Goal: Information Seeking & Learning: Find specific fact

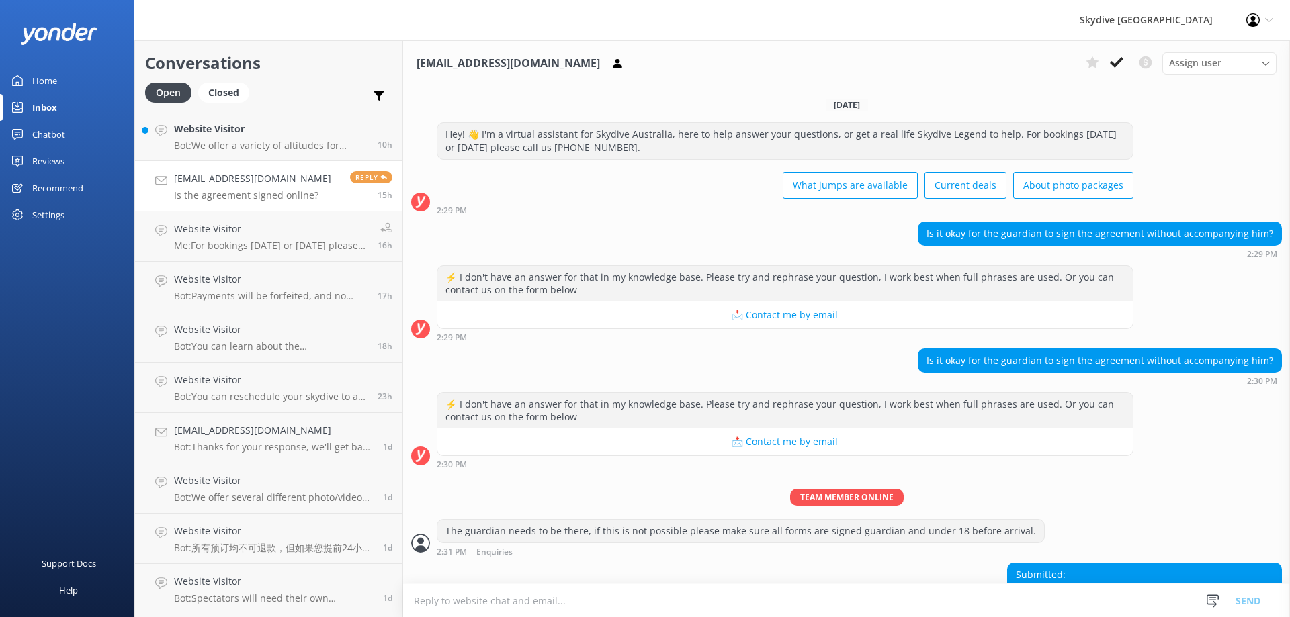
scroll to position [294, 0]
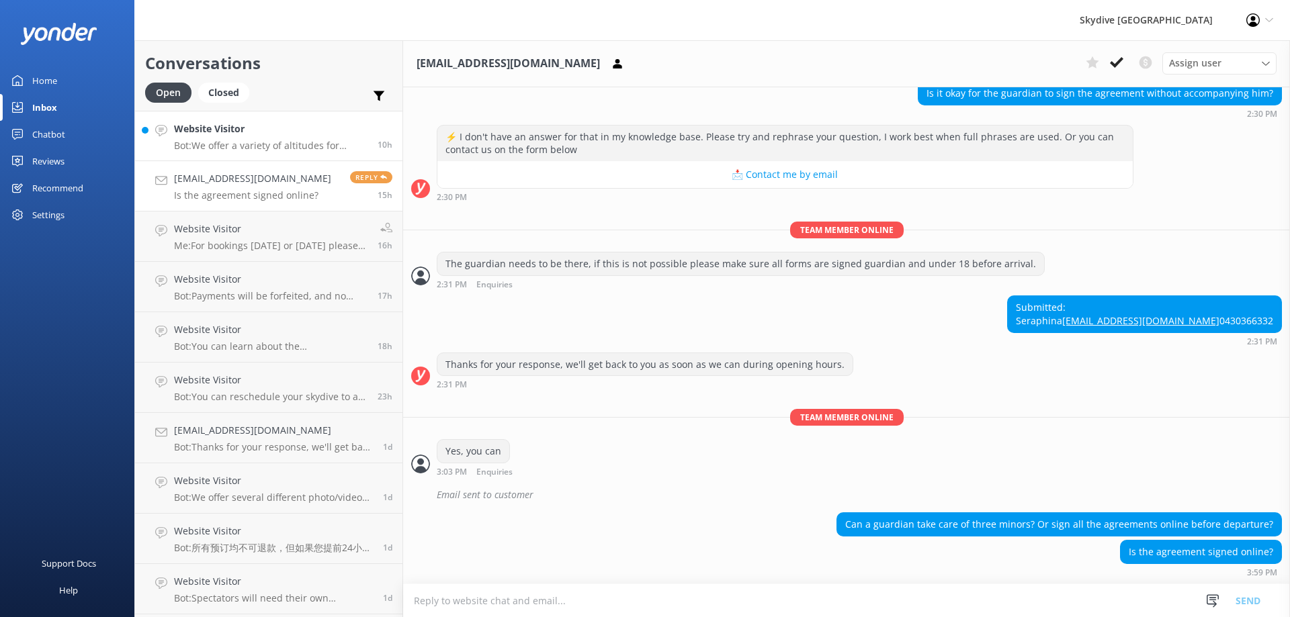
click at [239, 137] on div "Website Visitor Bot: We offer a variety of altitudes for skydiving, with all dr…" at bounding box center [270, 136] width 193 height 29
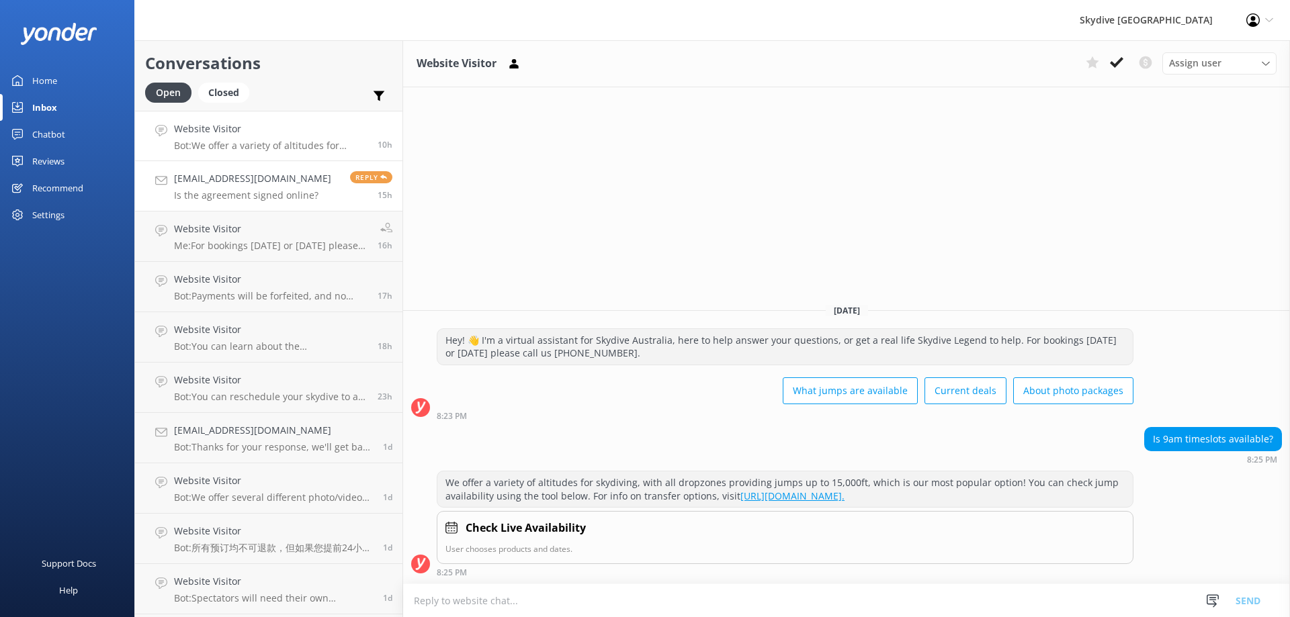
click at [215, 195] on p "Is the agreement signed online?" at bounding box center [252, 195] width 157 height 12
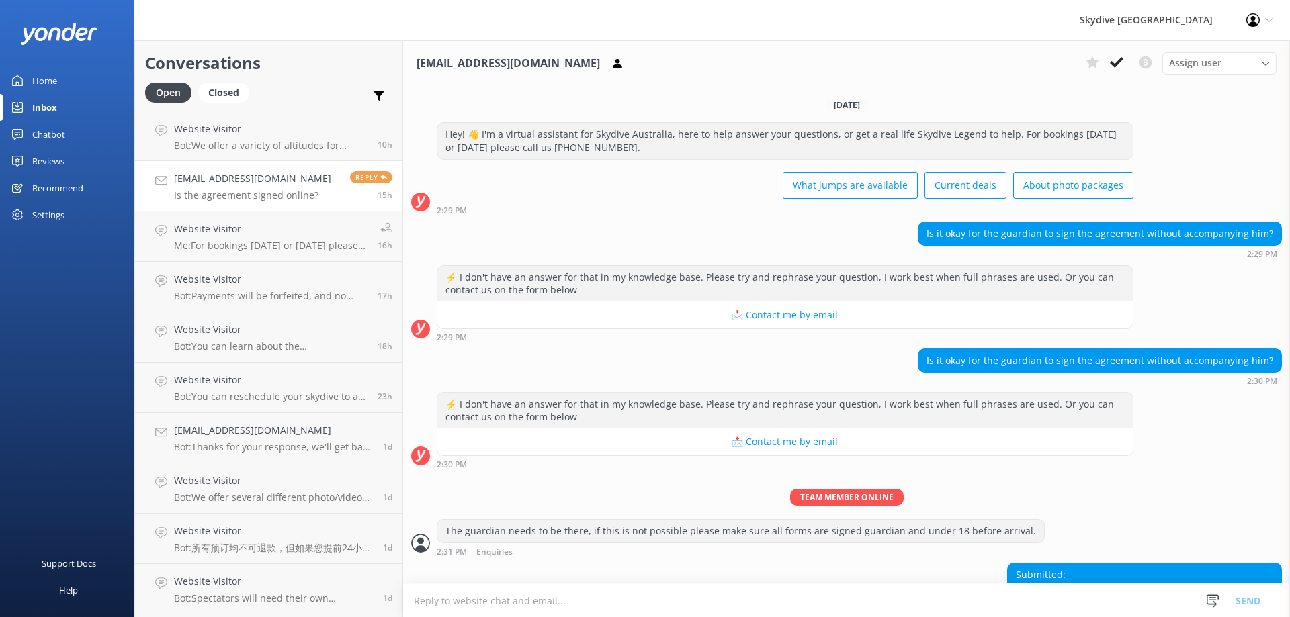
scroll to position [294, 0]
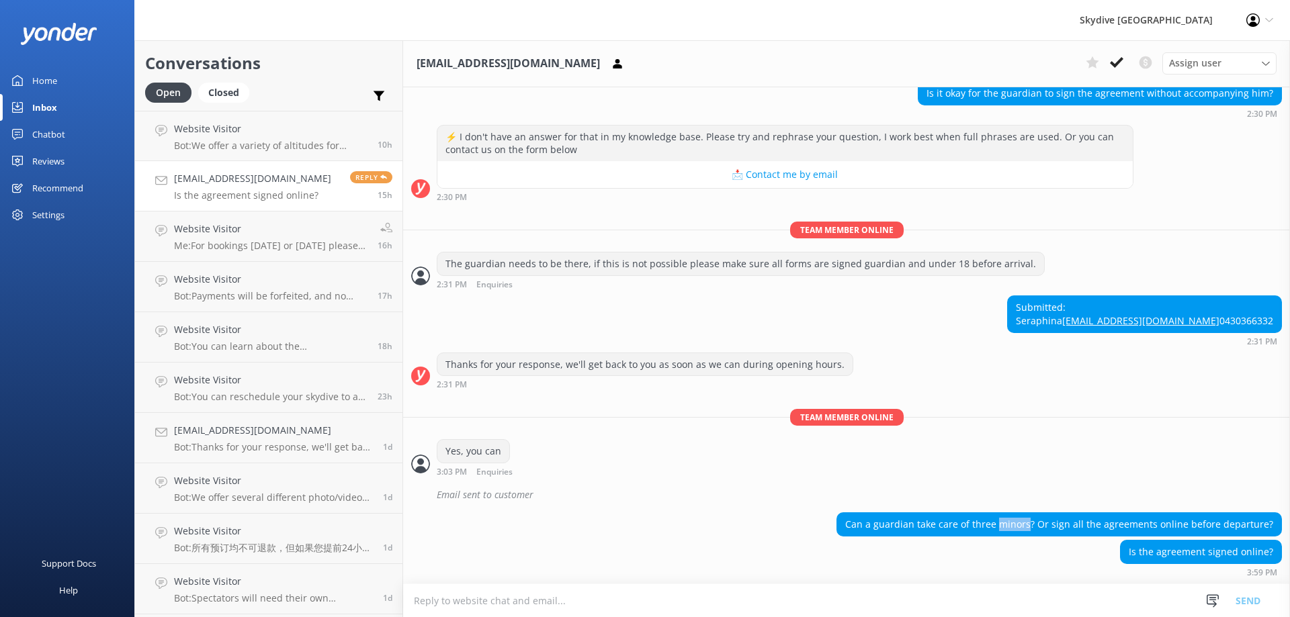
drag, startPoint x: 1029, startPoint y: 523, endPoint x: 999, endPoint y: 521, distance: 30.3
click at [999, 521] on div "Can a guardian take care of three minors? Or sign all the agreements online bef…" at bounding box center [1059, 524] width 444 height 23
click at [808, 613] on textarea at bounding box center [846, 600] width 887 height 33
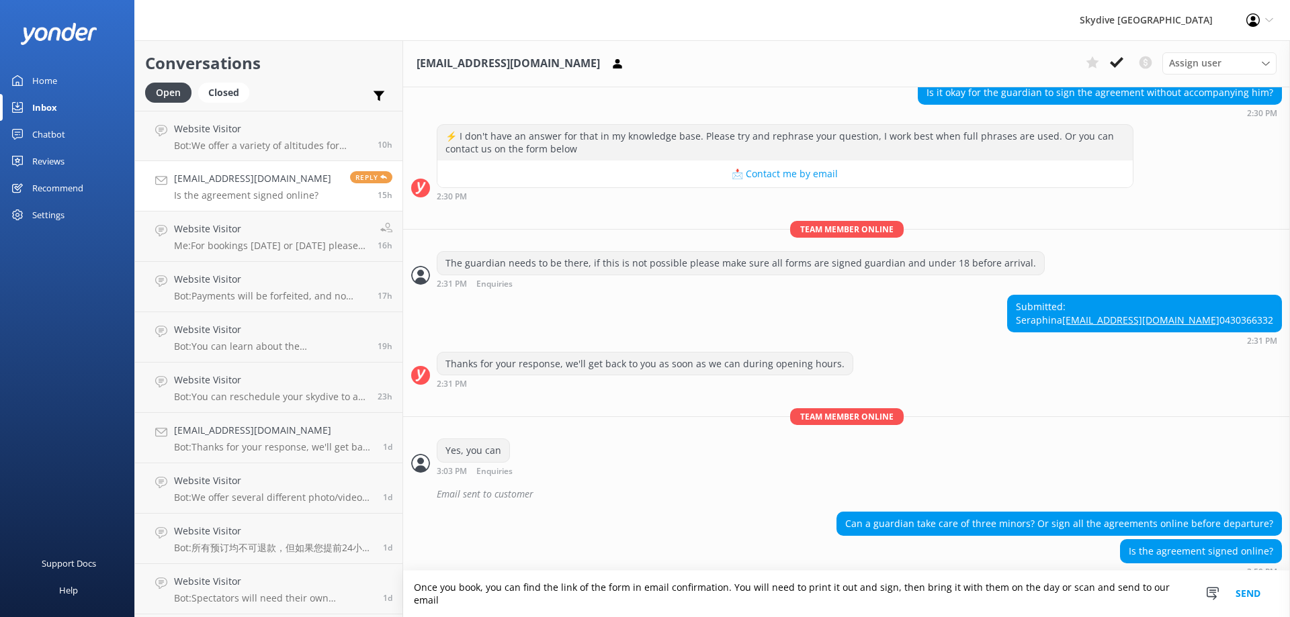
type textarea "Once you book, you can find the link of the form in email confirmation. You wil…"
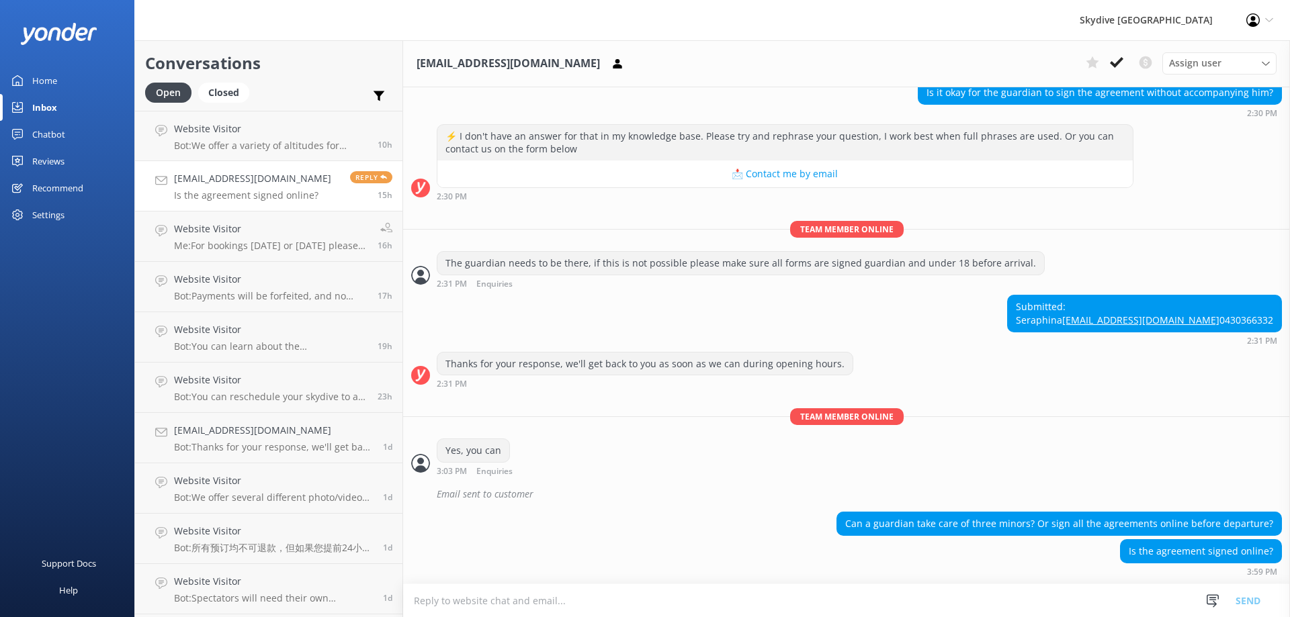
scroll to position [385, 0]
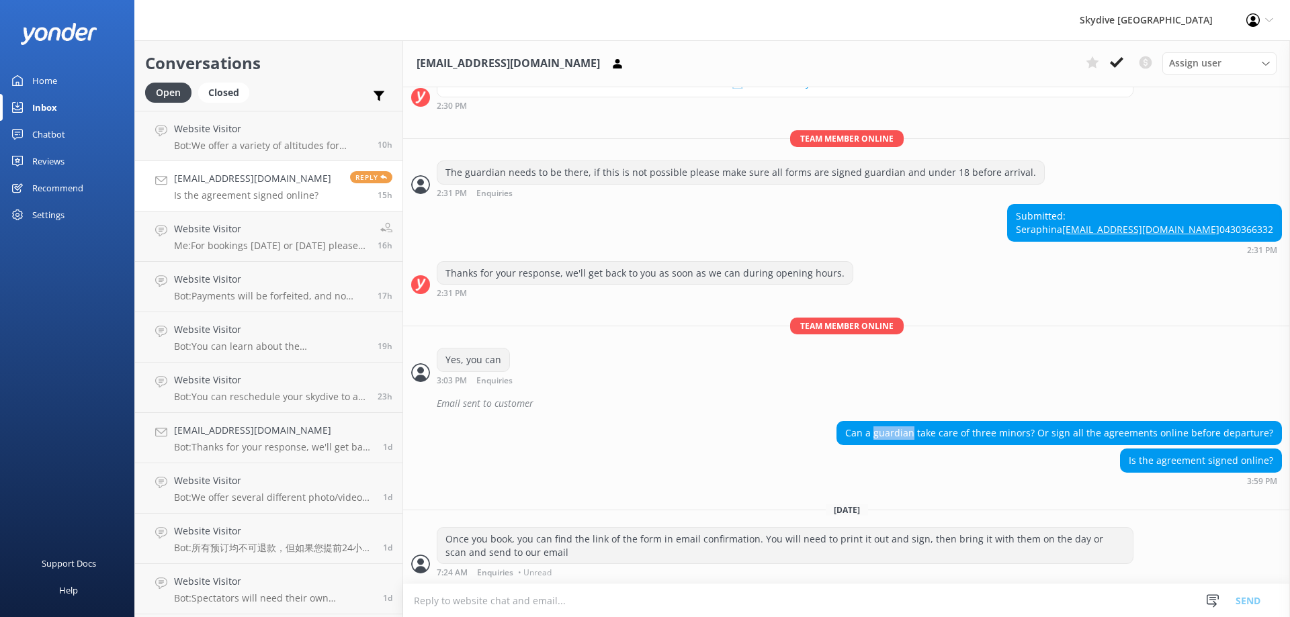
drag, startPoint x: 877, startPoint y: 434, endPoint x: 916, endPoint y: 432, distance: 39.0
click at [916, 432] on div "Can a guardian take care of three minors? Or sign all the agreements online bef…" at bounding box center [1059, 433] width 444 height 23
drag, startPoint x: 906, startPoint y: 435, endPoint x: 861, endPoint y: 430, distance: 46.0
click at [861, 430] on div "Can a guardian take care of three minors? Or sign all the agreements online bef…" at bounding box center [1059, 433] width 444 height 23
click at [637, 600] on textarea at bounding box center [846, 600] width 887 height 33
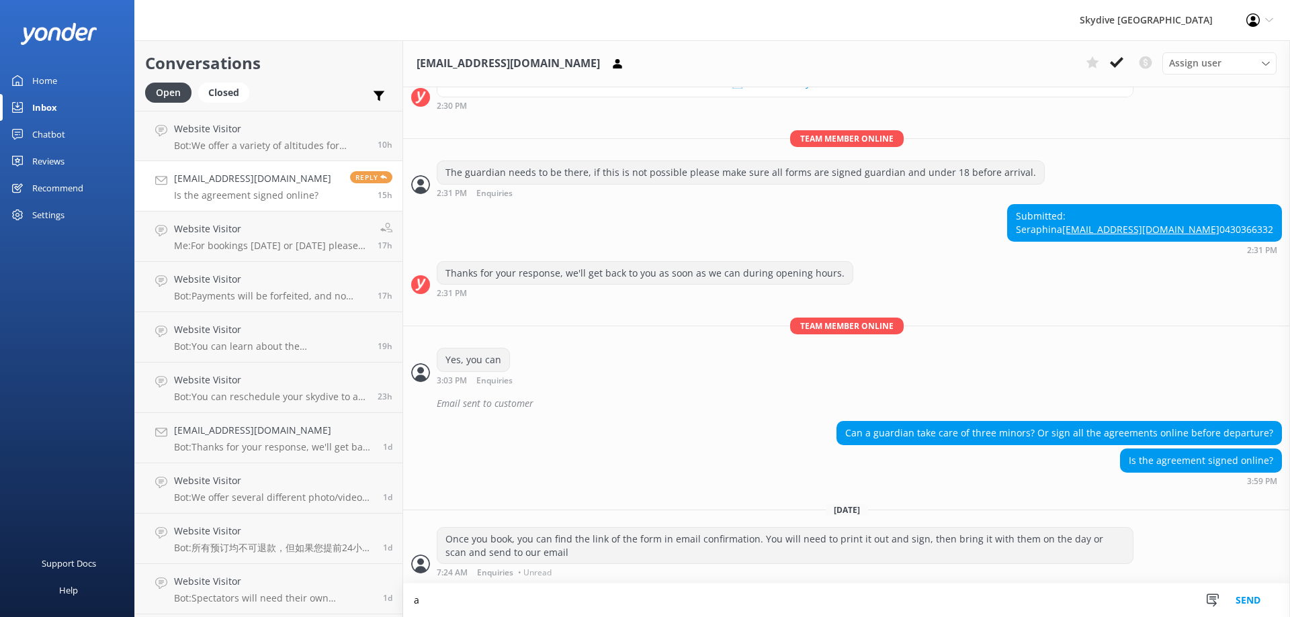
scroll to position [386, 0]
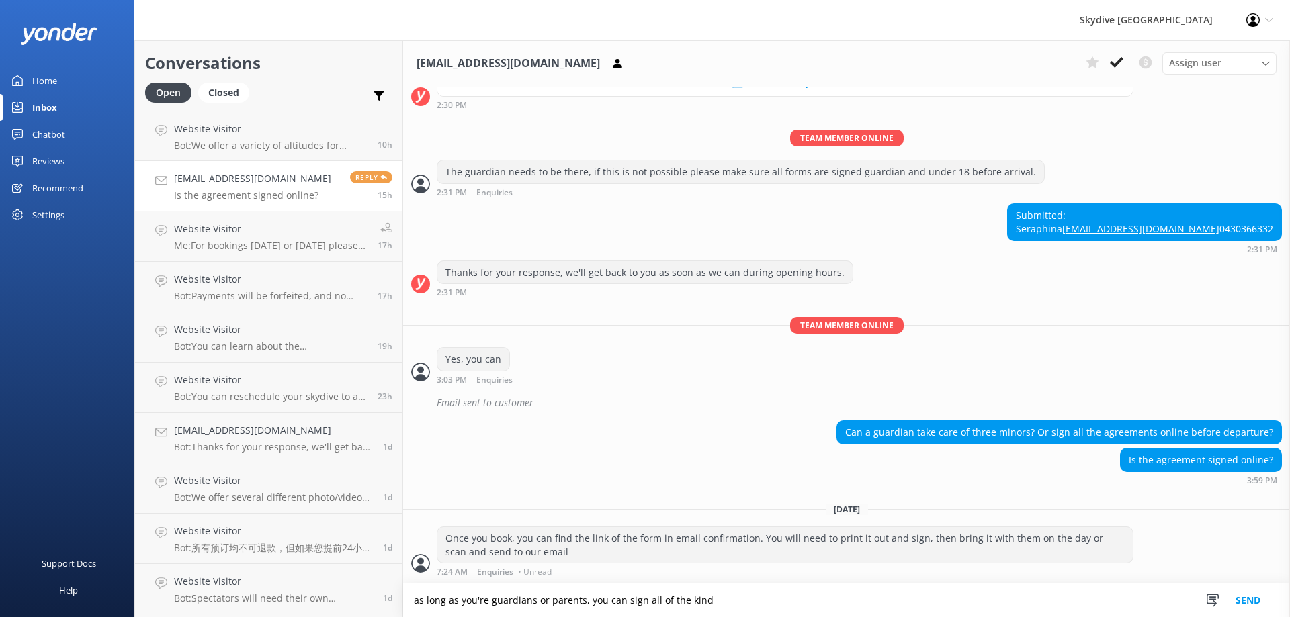
type textarea "as long as you're guardians or parents, you can sign all of the kind"
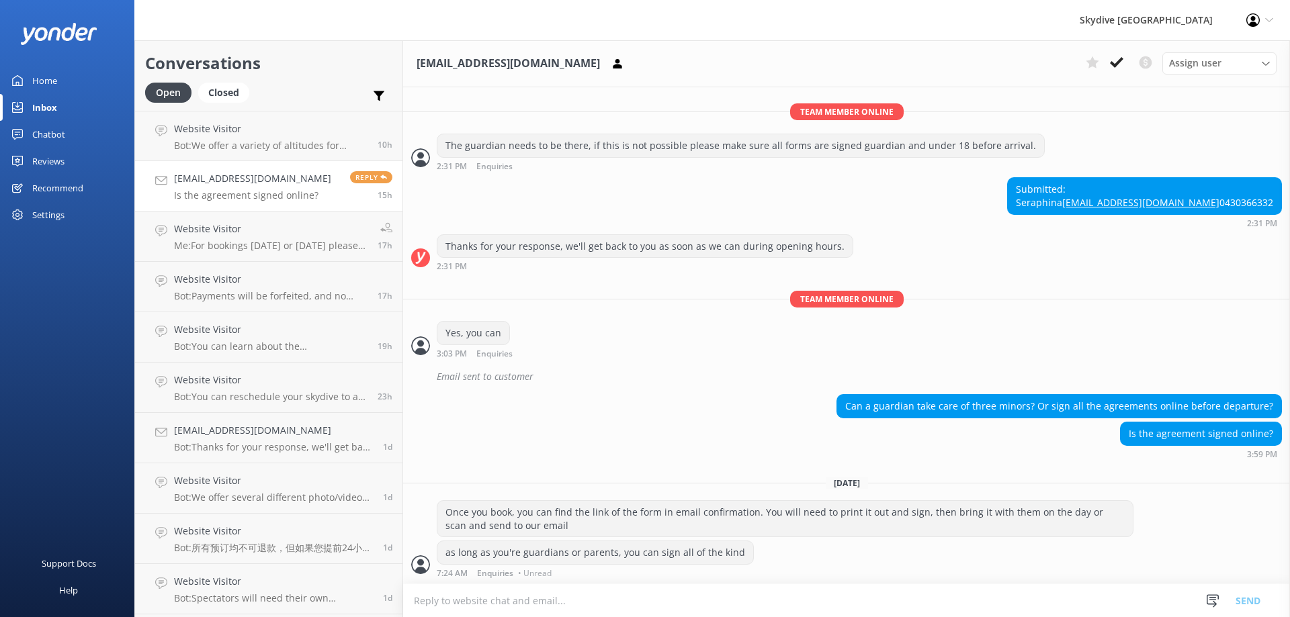
scroll to position [412, 0]
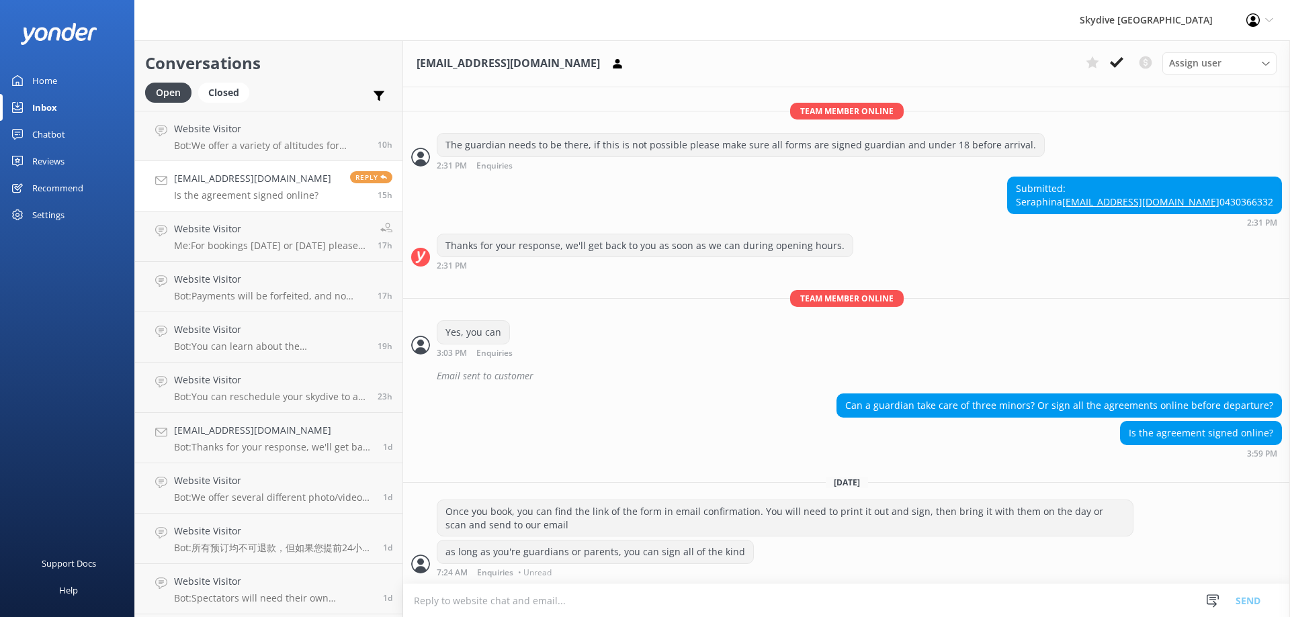
drag, startPoint x: 690, startPoint y: 550, endPoint x: 679, endPoint y: 613, distance: 63.4
click at [679, 613] on textarea at bounding box center [846, 600] width 887 height 33
click at [670, 608] on textarea at bounding box center [846, 600] width 887 height 33
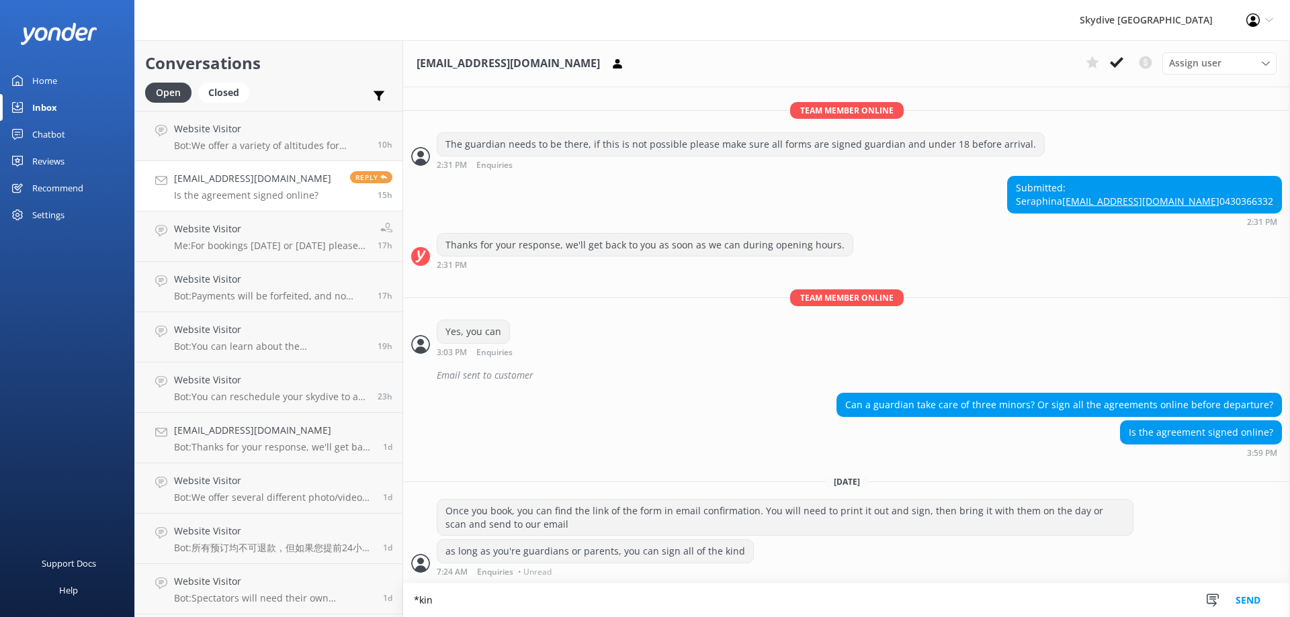
scroll to position [413, 0]
type textarea "*kids"
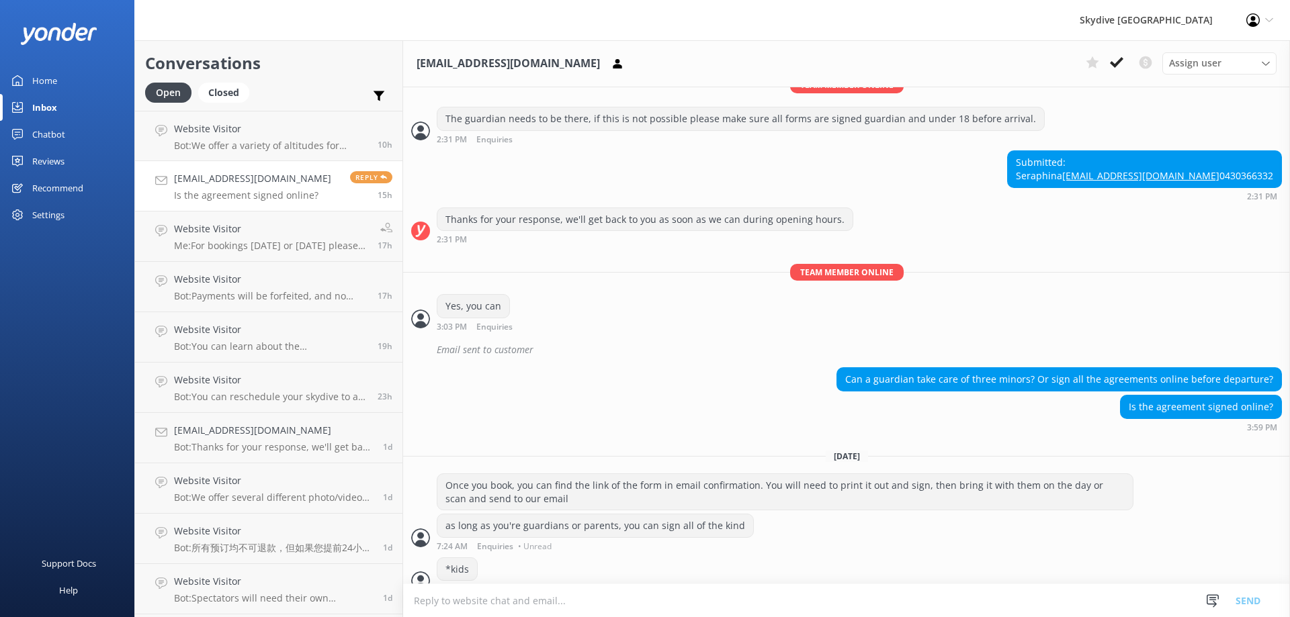
scroll to position [456, 0]
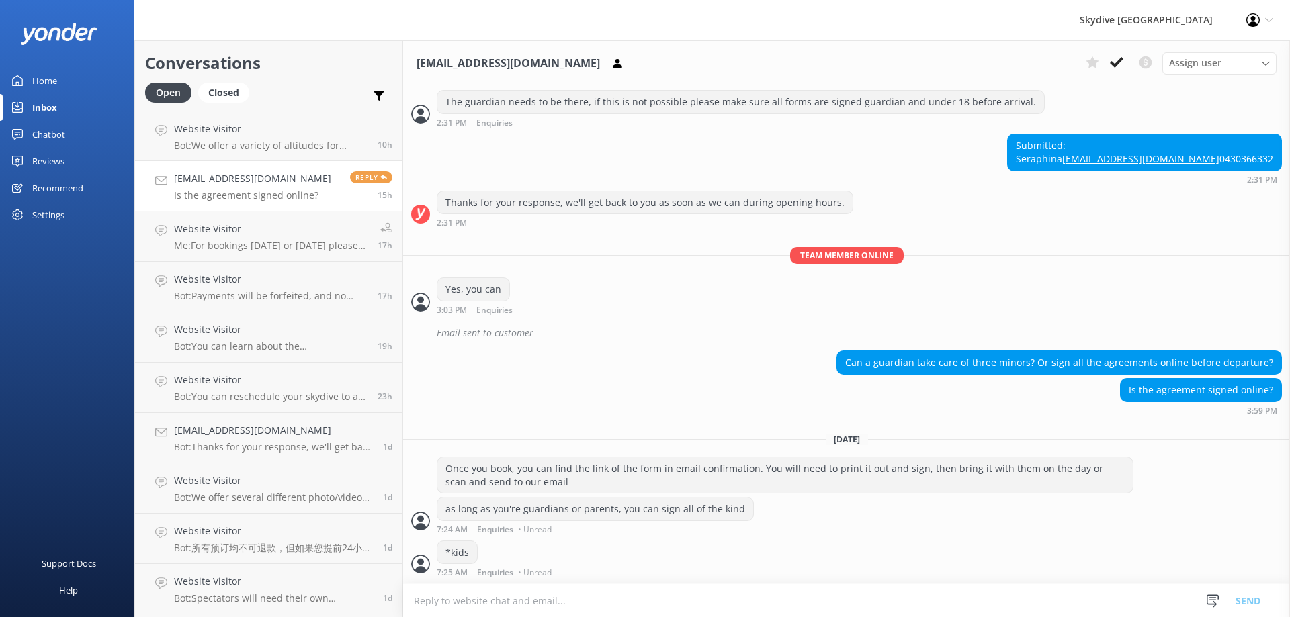
click at [53, 106] on div "Inbox" at bounding box center [44, 107] width 25 height 27
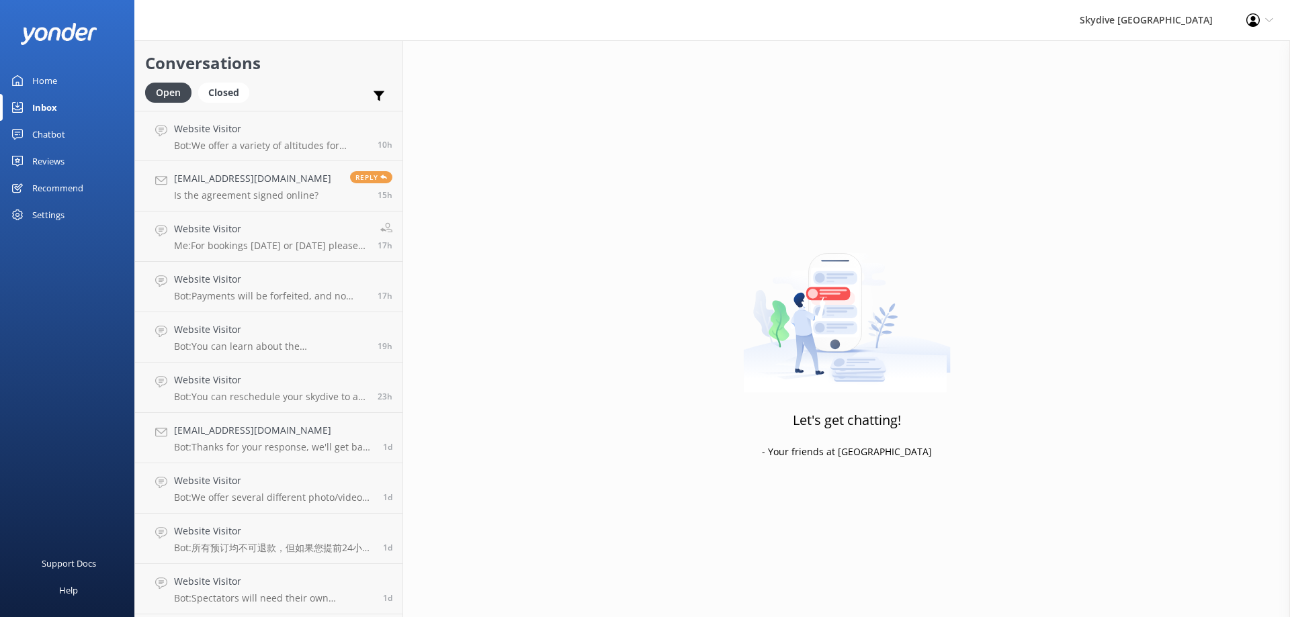
click at [44, 114] on div "Inbox" at bounding box center [44, 107] width 25 height 27
click at [39, 137] on div "Chatbot" at bounding box center [48, 134] width 33 height 27
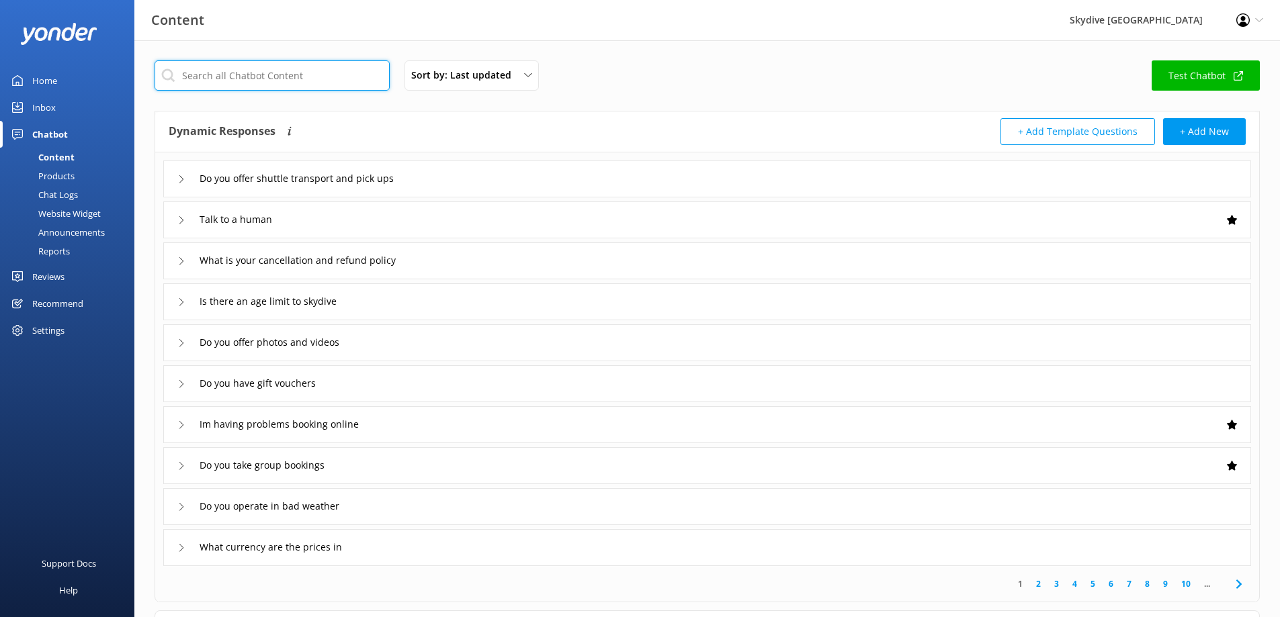
click at [284, 79] on input "text" at bounding box center [272, 75] width 235 height 30
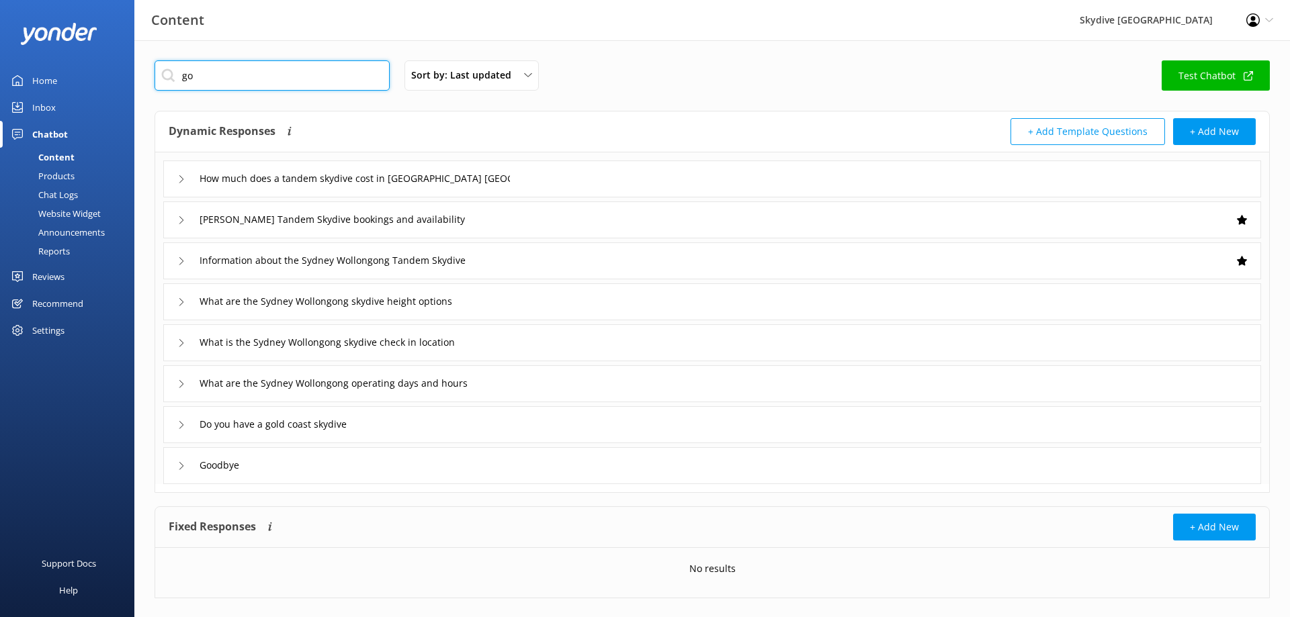
type input "g"
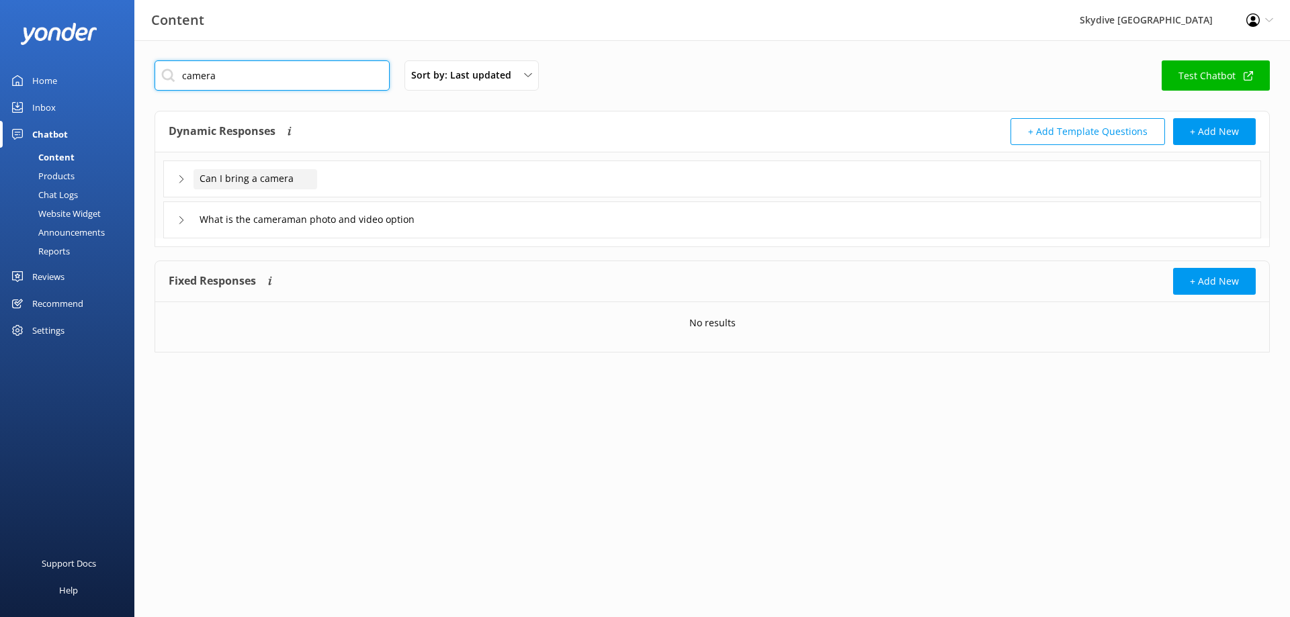
type input "camera"
click at [245, 183] on span "Can I bring a camera" at bounding box center [247, 178] width 94 height 15
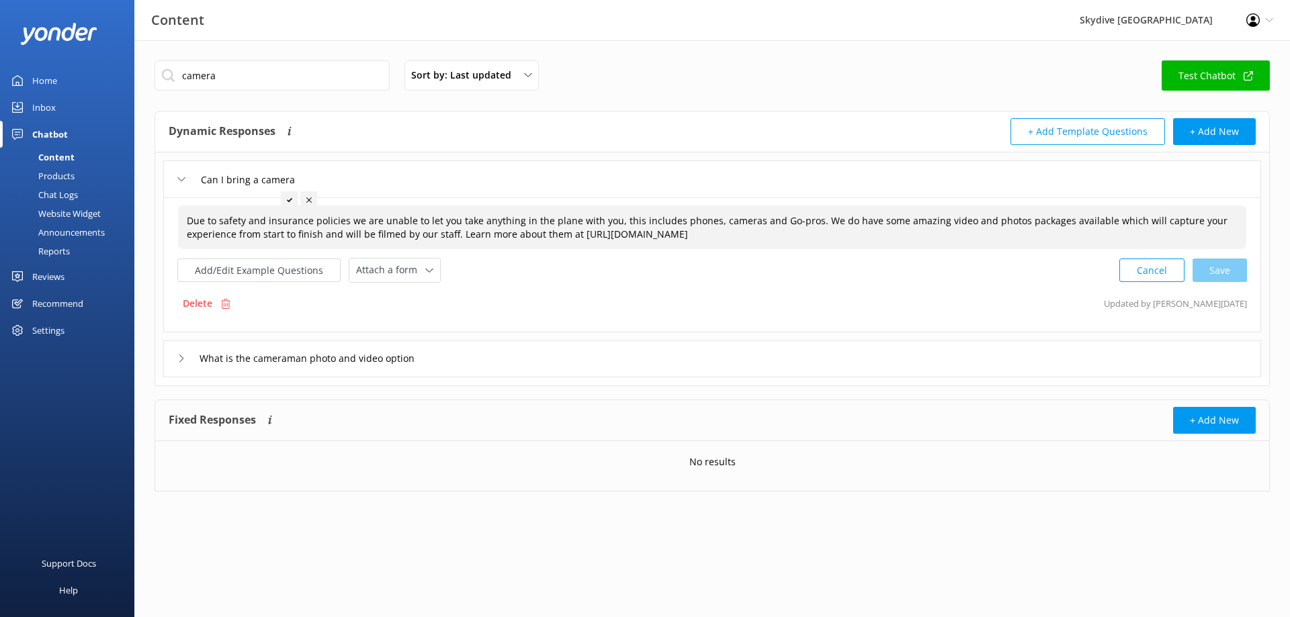
drag, startPoint x: 180, startPoint y: 218, endPoint x: 801, endPoint y: 232, distance: 621.6
click at [801, 232] on div "Due to safety and insurance policies we are unable to let you take anything in …" at bounding box center [712, 228] width 1068 height 44
copy span "Due to safety and insurance policies we are unable to let you take anything in …"
drag, startPoint x: 805, startPoint y: 234, endPoint x: 138, endPoint y: 204, distance: 668.5
click at [138, 204] on div "camera Sort by: Last updated Title (A-Z) Last updated Test Chatbot Dynamic Resp…" at bounding box center [712, 328] width 1156 height 577
